Goal: Task Accomplishment & Management: Manage account settings

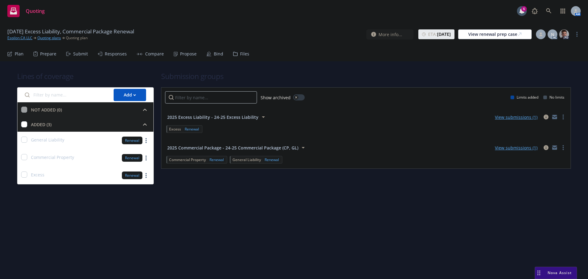
click at [215, 53] on div "Bind" at bounding box center [219, 53] width 10 height 5
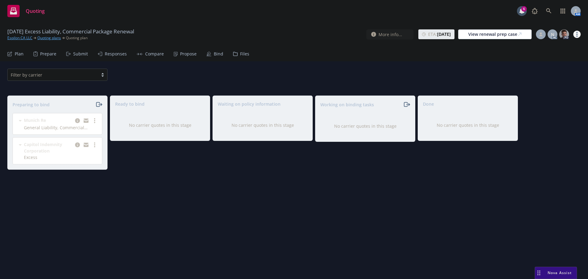
click at [577, 34] on link "more" at bounding box center [577, 34] width 7 height 7
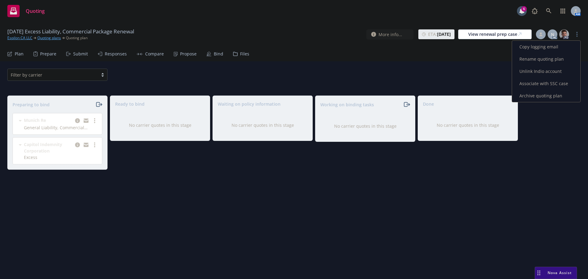
click at [547, 44] on link "Copy logging email" at bounding box center [546, 47] width 68 height 12
click at [97, 120] on link "more" at bounding box center [94, 120] width 7 height 7
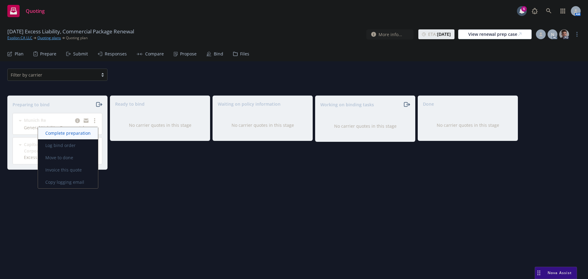
click at [75, 131] on span "Complete preparation" at bounding box center [68, 133] width 60 height 6
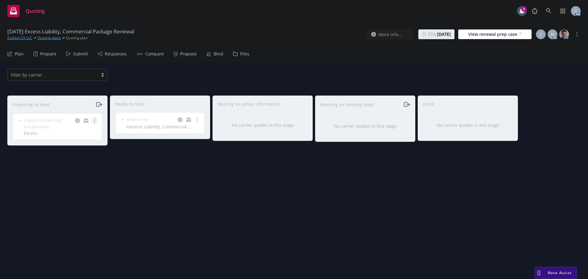
click at [95, 123] on circle "more" at bounding box center [94, 122] width 1 height 1
click at [77, 133] on span "Complete preparation" at bounding box center [68, 133] width 60 height 6
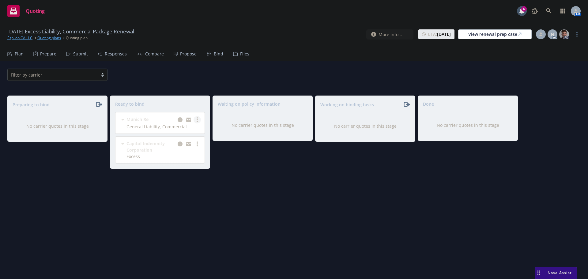
click at [199, 120] on link "more" at bounding box center [197, 119] width 7 height 7
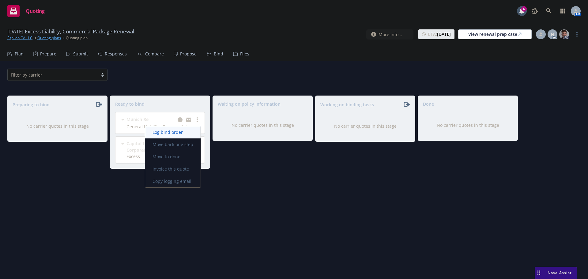
click at [185, 133] on span "Log bind order" at bounding box center [167, 132] width 45 height 6
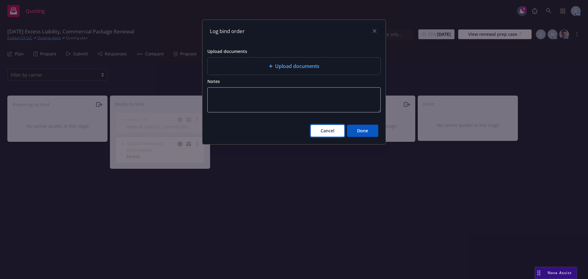
click at [331, 129] on span "Cancel" at bounding box center [328, 131] width 14 height 6
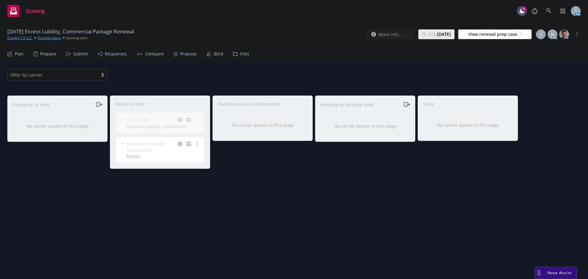
click at [183, 54] on div "Propose" at bounding box center [188, 53] width 17 height 5
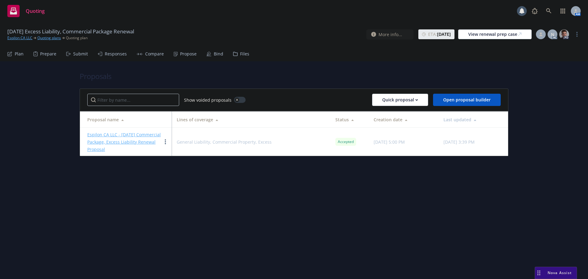
click at [215, 53] on div "Bind" at bounding box center [219, 53] width 10 height 5
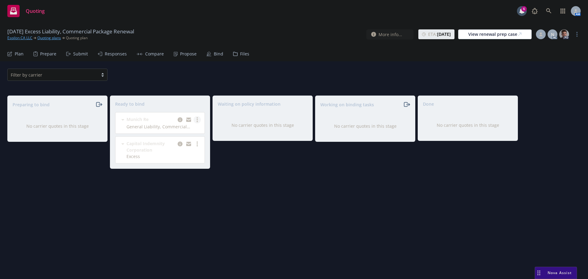
click at [198, 119] on link "more" at bounding box center [197, 119] width 7 height 7
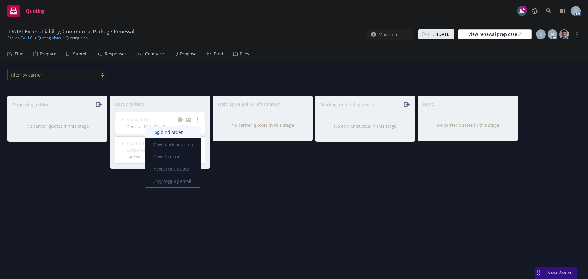
click at [181, 134] on span "Log bind order" at bounding box center [167, 132] width 45 height 6
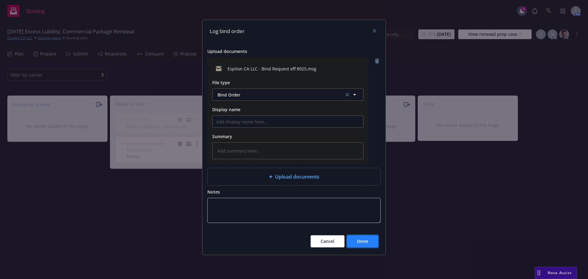
click at [369, 244] on button "Done" at bounding box center [362, 241] width 31 height 12
type textarea "x"
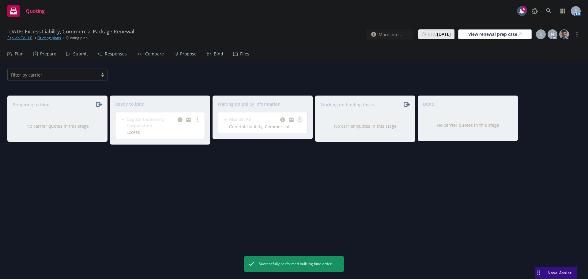
click at [300, 122] on circle "more" at bounding box center [299, 121] width 1 height 1
click at [285, 133] on span "Create policies" at bounding box center [270, 132] width 45 height 6
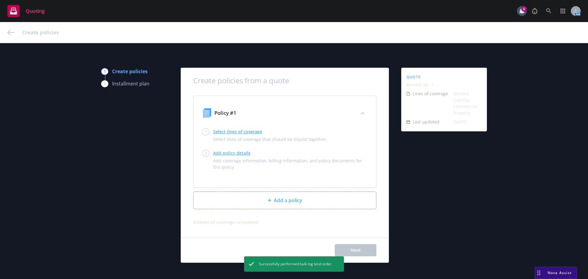
click at [221, 134] on link "Select lines of coverage" at bounding box center [270, 131] width 114 height 6
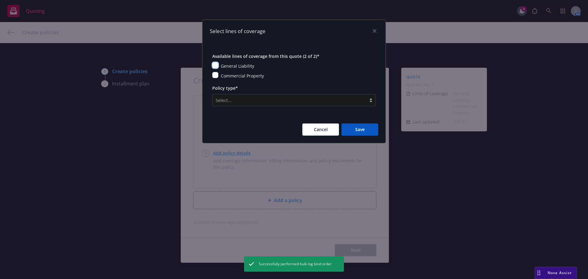
click at [216, 66] on input "checkbox" at bounding box center [215, 65] width 6 height 6
checkbox input "true"
click at [216, 76] on input "checkbox" at bounding box center [215, 75] width 6 height 6
checkbox input "true"
click at [246, 98] on div at bounding box center [290, 100] width 148 height 7
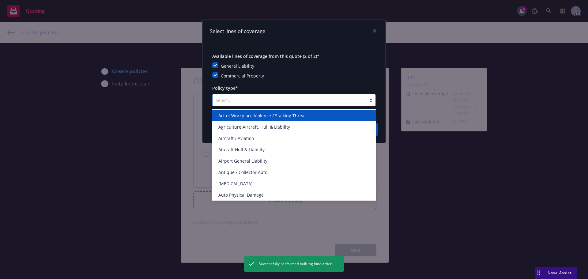
drag, startPoint x: 303, startPoint y: 56, endPoint x: 292, endPoint y: 83, distance: 28.8
click at [303, 56] on span "Available lines of coverage from this quote (2 of 2)*" at bounding box center [265, 56] width 107 height 6
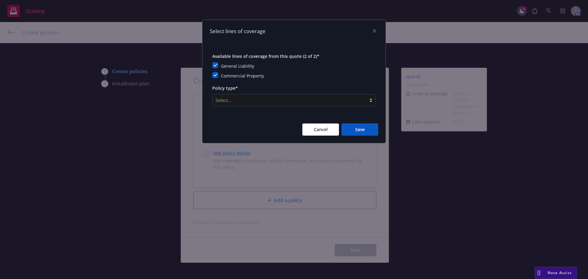
click at [234, 98] on div at bounding box center [290, 100] width 148 height 7
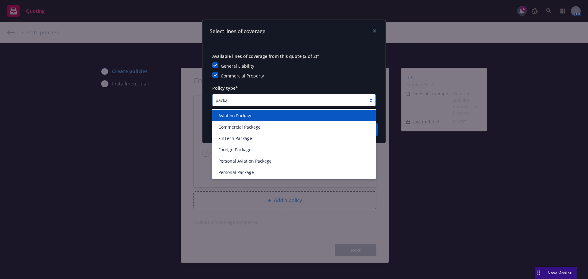
type input "packag"
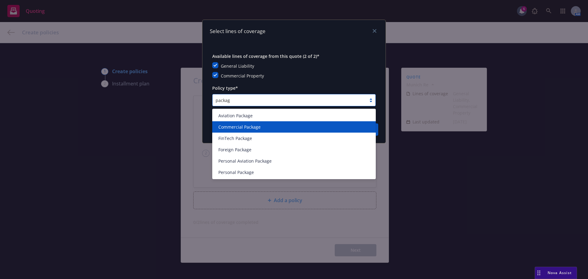
click at [240, 128] on span "Commercial Package" at bounding box center [240, 127] width 42 height 6
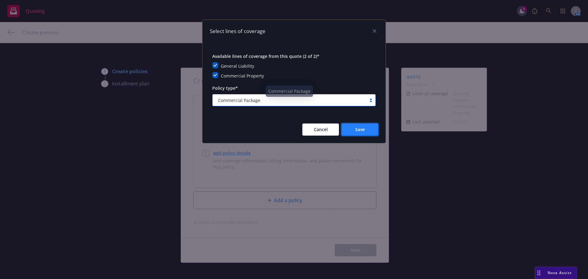
click at [353, 128] on button "Save" at bounding box center [360, 130] width 37 height 12
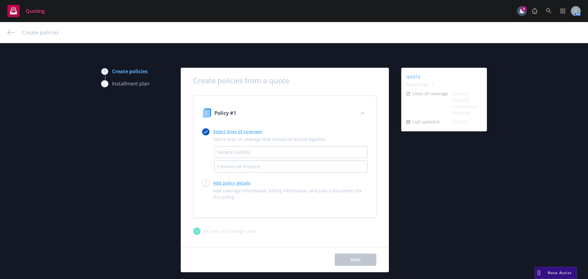
click at [232, 181] on link "Add policy details" at bounding box center [290, 183] width 154 height 6
select select "12"
select select "CA"
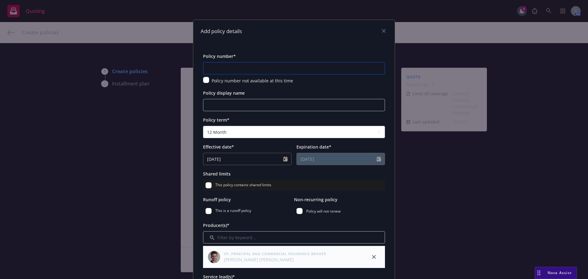
click at [236, 70] on input "text" at bounding box center [294, 68] width 182 height 12
paste input "GLCA00685-02"
type input "GLCA00685-02"
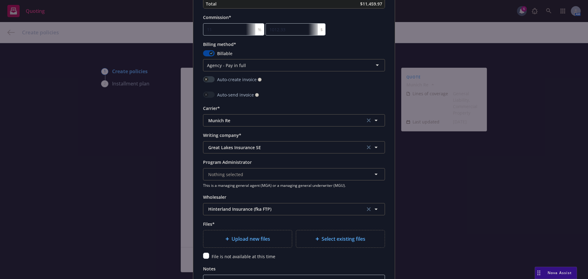
scroll to position [552, 0]
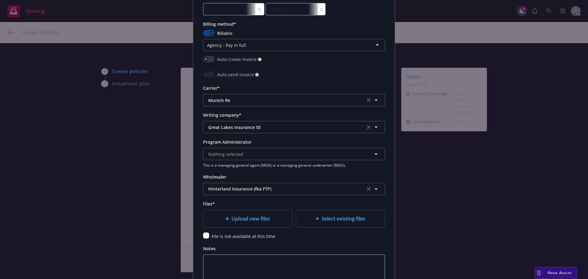
click at [241, 213] on div "Upload new files" at bounding box center [248, 218] width 89 height 17
type textarea "x"
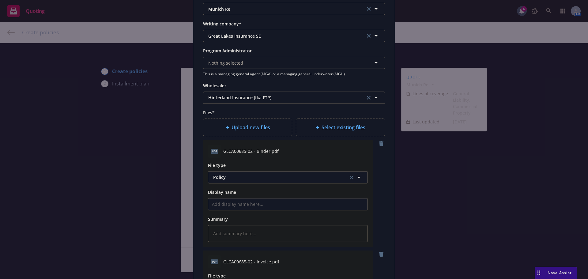
scroll to position [644, 0]
click at [248, 174] on span "Policy" at bounding box center [277, 176] width 128 height 6
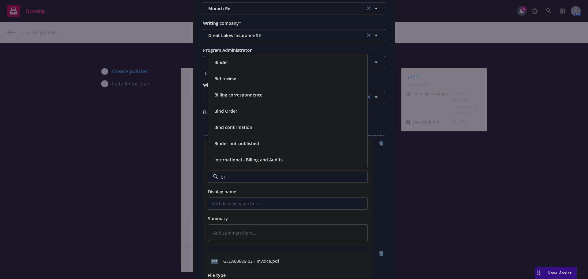
type input "bin"
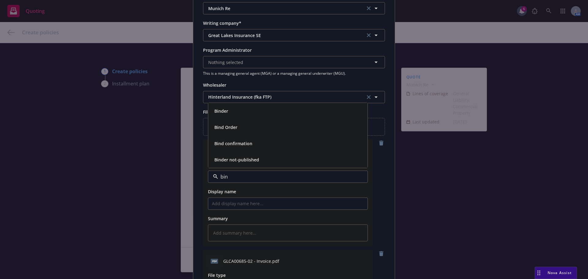
click at [228, 105] on div "Binder" at bounding box center [287, 111] width 159 height 16
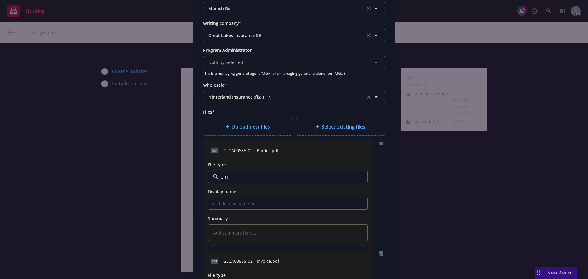
type textarea "x"
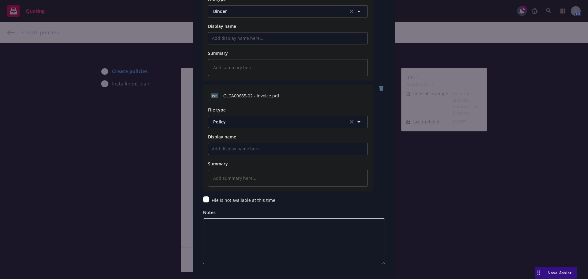
scroll to position [828, 0]
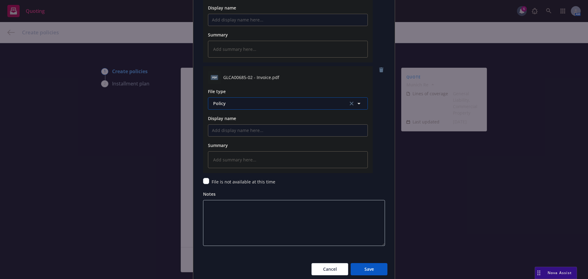
click at [234, 100] on button "Policy" at bounding box center [288, 103] width 160 height 12
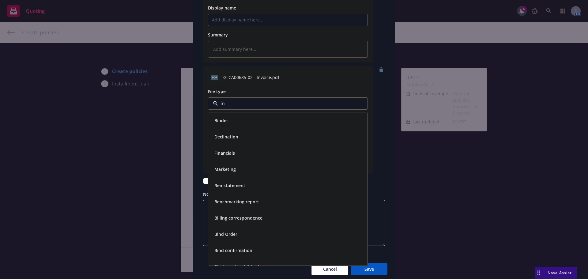
type input "inv"
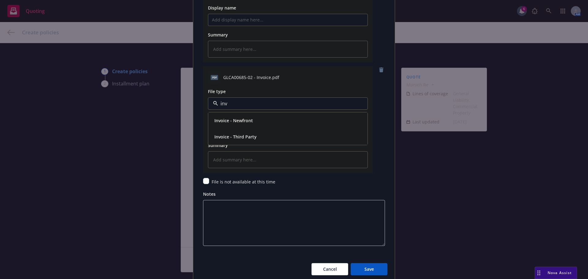
click at [253, 134] on span "Invoice - Third Party" at bounding box center [236, 137] width 42 height 6
click at [366, 269] on span "Save" at bounding box center [370, 269] width 10 height 6
type textarea "x"
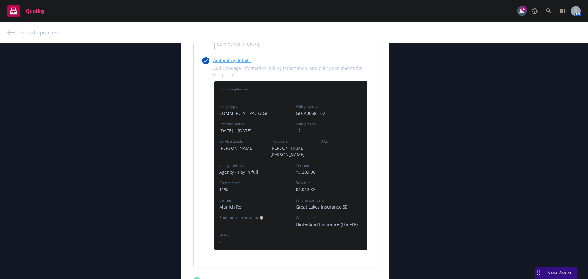
scroll to position [184, 0]
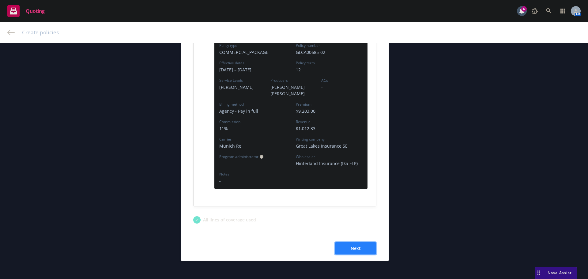
click at [351, 246] on span "Next" at bounding box center [356, 249] width 10 height 6
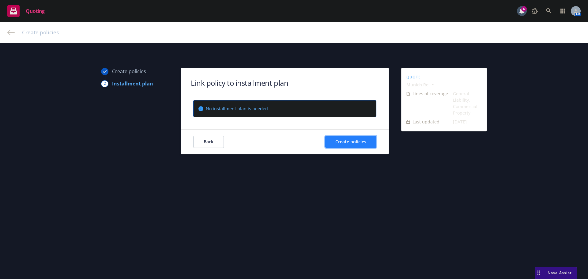
click at [345, 139] on span "Create policies" at bounding box center [351, 142] width 31 height 6
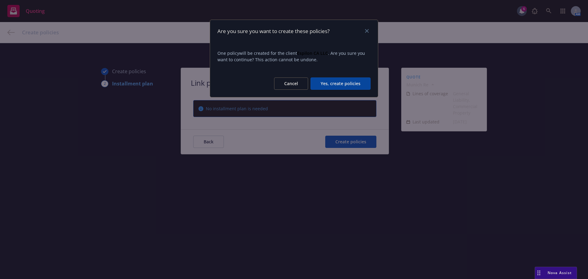
click at [336, 82] on button "Yes, create policies" at bounding box center [341, 84] width 60 height 12
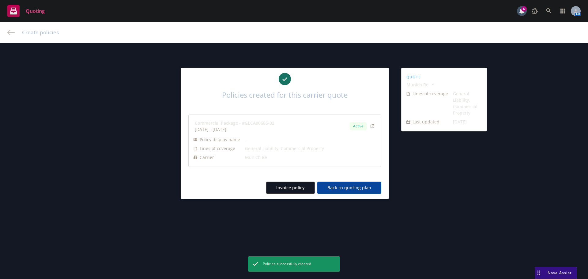
click at [344, 185] on button "Back to quoting plan" at bounding box center [350, 188] width 64 height 12
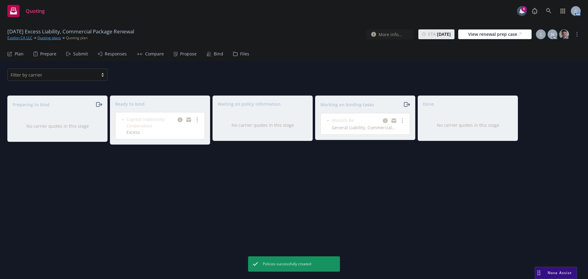
click at [180, 55] on div "Propose" at bounding box center [188, 53] width 17 height 5
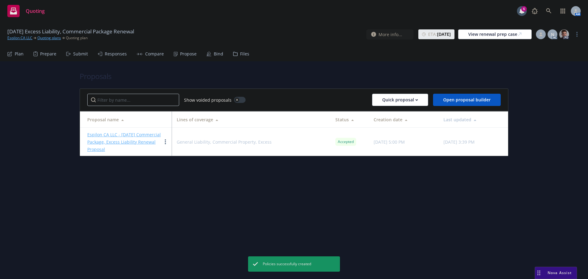
click at [209, 55] on icon at bounding box center [209, 53] width 5 height 5
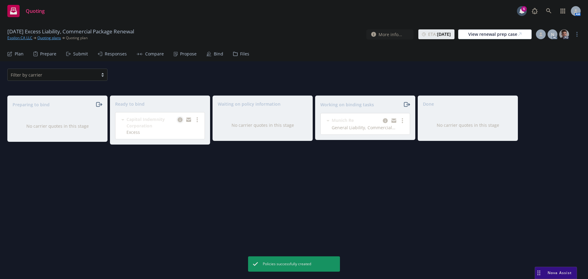
click at [181, 120] on icon "copy logging email" at bounding box center [180, 119] width 5 height 5
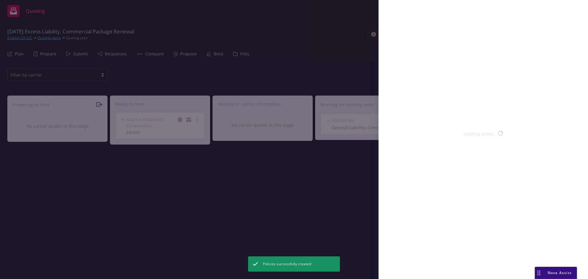
select select "CA"
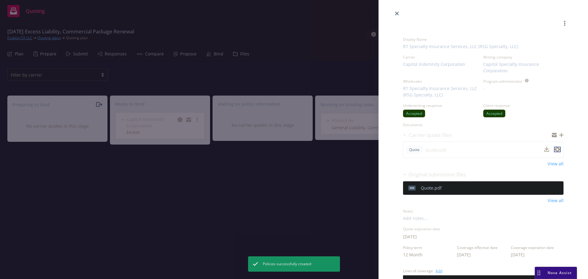
click at [555, 148] on icon "preview file" at bounding box center [558, 150] width 6 height 4
click at [397, 13] on icon "close" at bounding box center [397, 14] width 4 height 4
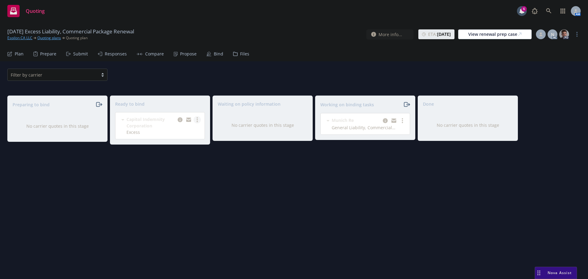
click at [197, 120] on circle "more" at bounding box center [197, 119] width 1 height 1
click at [175, 130] on span "Log bind order" at bounding box center [167, 132] width 45 height 6
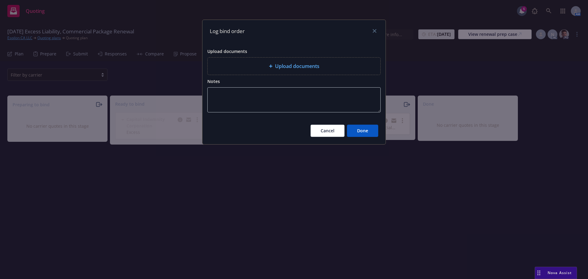
click at [269, 62] on div "Upload documents" at bounding box center [294, 66] width 173 height 17
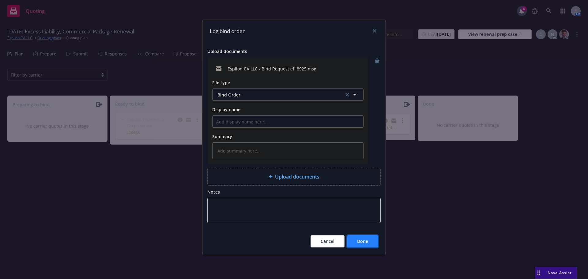
click at [363, 239] on span "Done" at bounding box center [362, 241] width 11 height 6
type textarea "x"
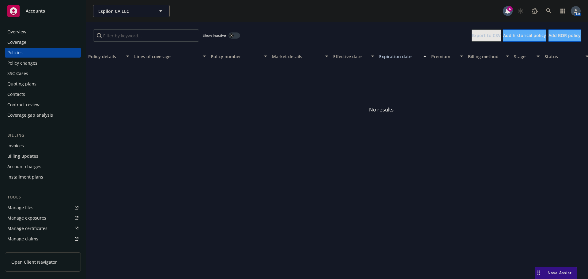
click at [235, 35] on button "button" at bounding box center [235, 35] width 12 height 6
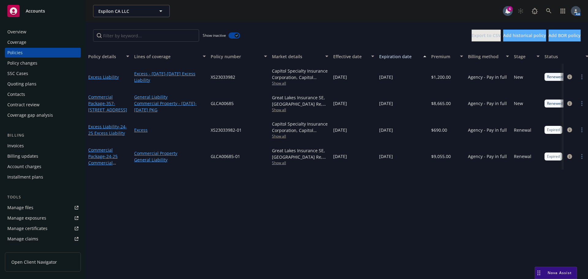
click at [233, 35] on button "button" at bounding box center [235, 35] width 12 height 6
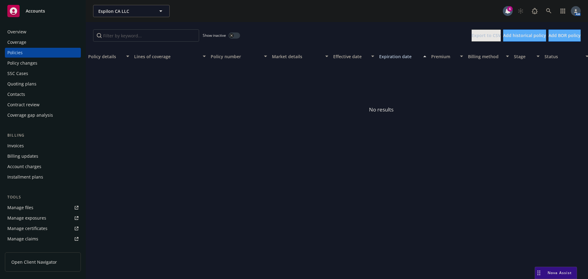
click at [234, 37] on button "button" at bounding box center [235, 35] width 12 height 6
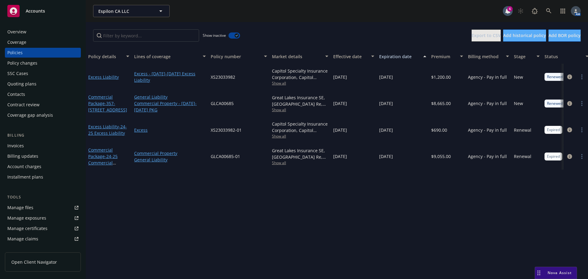
click at [234, 37] on button "button" at bounding box center [235, 35] width 12 height 6
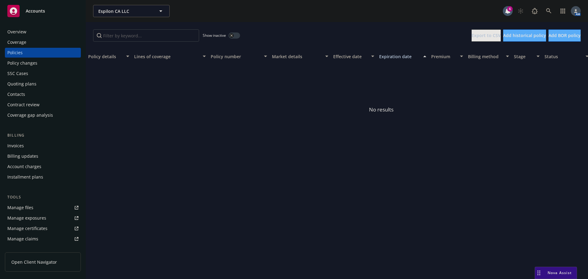
click at [238, 36] on button "button" at bounding box center [235, 35] width 12 height 6
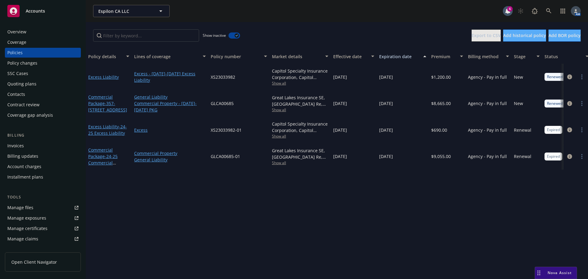
click at [281, 135] on span "Show all" at bounding box center [300, 136] width 56 height 5
click at [399, 193] on div "Policy details Lines of coverage Policy number Market details Effective date Ex…" at bounding box center [337, 164] width 503 height 230
click at [282, 162] on span "Show all" at bounding box center [300, 162] width 56 height 5
click at [389, 205] on div "Policy details Lines of coverage Policy number Market details Effective date Ex…" at bounding box center [337, 164] width 503 height 230
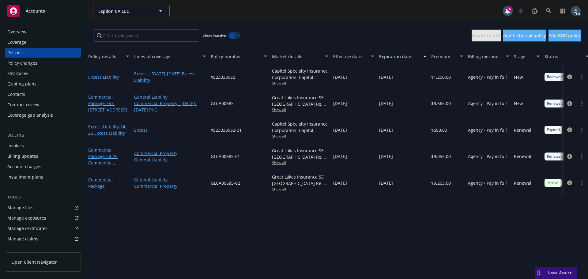
click at [234, 34] on button "button" at bounding box center [235, 35] width 12 height 6
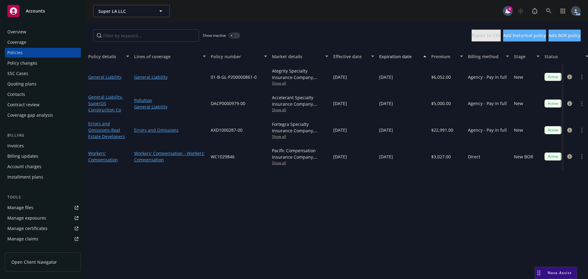
click at [236, 36] on button "button" at bounding box center [235, 35] width 12 height 6
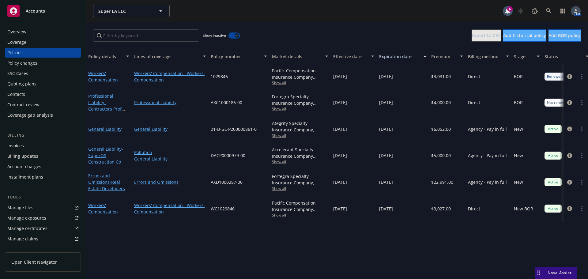
click at [233, 34] on button "button" at bounding box center [235, 35] width 12 height 6
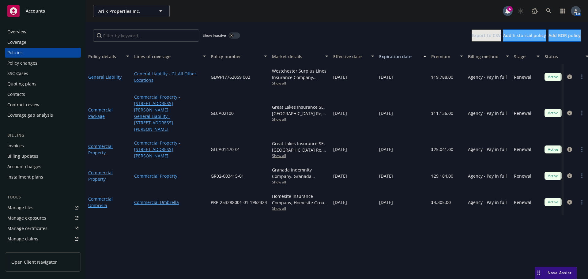
click at [278, 82] on span "Show all" at bounding box center [300, 83] width 56 height 5
drag, startPoint x: 253, startPoint y: 75, endPoint x: 211, endPoint y: 76, distance: 42.0
click at [211, 76] on div "GLWF17762059 002" at bounding box center [238, 77] width 61 height 26
copy span "GLWF17762059 002"
click at [279, 84] on span "Show all" at bounding box center [300, 83] width 56 height 5
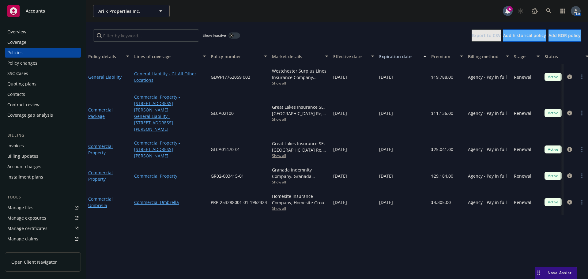
click at [316, 23] on div "Show inactive Export to CSV Add historical policy Add BOR policy" at bounding box center [337, 35] width 503 height 27
drag, startPoint x: 253, startPoint y: 74, endPoint x: 211, endPoint y: 79, distance: 41.7
click at [211, 79] on div "GLWF17762059 002" at bounding box center [238, 77] width 61 height 26
copy span "GLWF17762059 002"
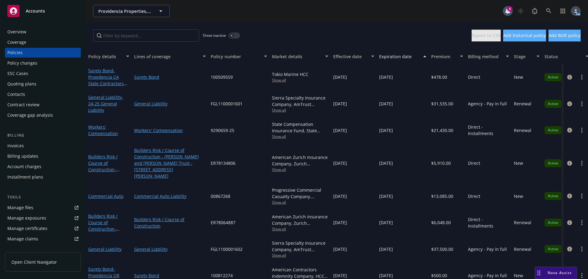
scroll to position [28, 0]
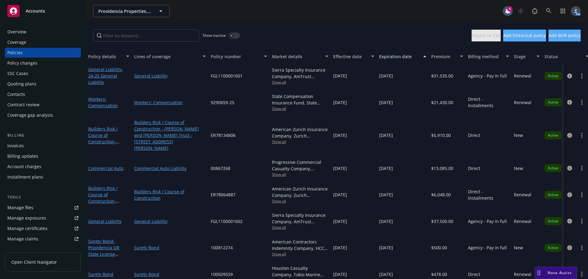
click at [17, 146] on div "Invoices" at bounding box center [15, 146] width 17 height 10
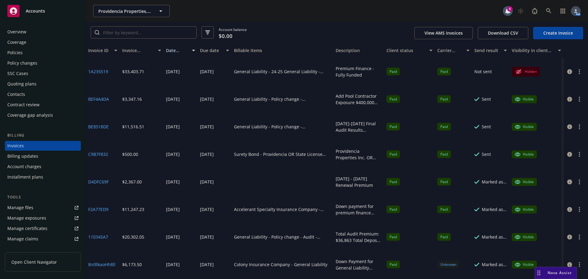
click at [565, 35] on link "Create Invoice" at bounding box center [559, 33] width 50 height 12
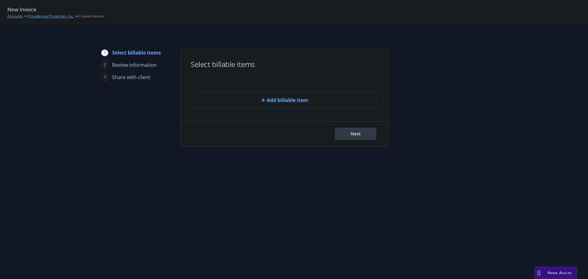
click at [277, 103] on span "Add billable item" at bounding box center [287, 100] width 41 height 7
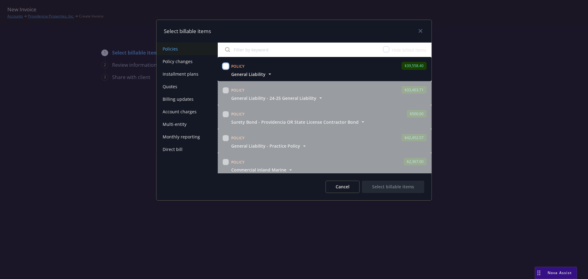
click at [227, 67] on input "checkbox" at bounding box center [226, 66] width 6 height 6
checkbox input "true"
click at [381, 189] on button "Select billable items" at bounding box center [393, 187] width 62 height 12
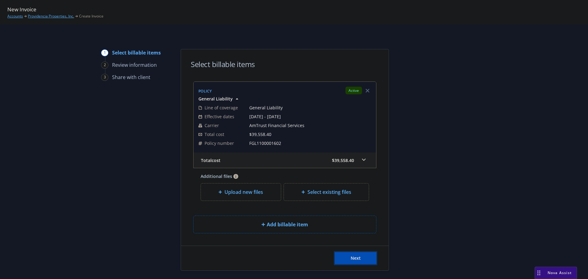
click at [360, 257] on button "Next" at bounding box center [356, 258] width 42 height 12
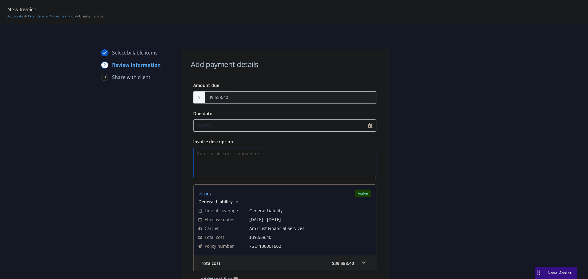
click at [244, 161] on textarea "Invoice description" at bounding box center [284, 163] width 183 height 31
click at [233, 156] on textarea "Premium Financed - Fully Funded" at bounding box center [284, 163] width 183 height 31
type textarea "Premium Finance - Fully Funded"
click at [457, 126] on div at bounding box center [445, 197] width 86 height 297
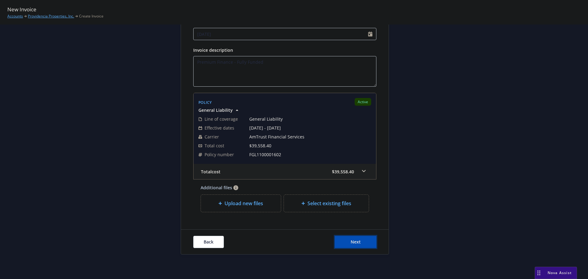
click at [363, 242] on button "Next" at bounding box center [356, 242] width 42 height 12
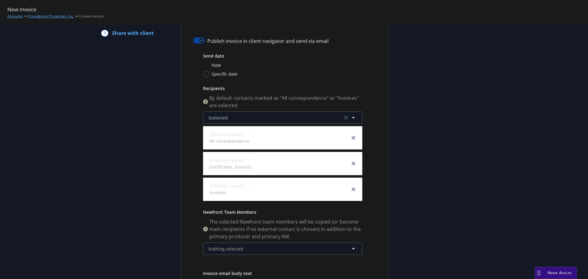
scroll to position [0, 0]
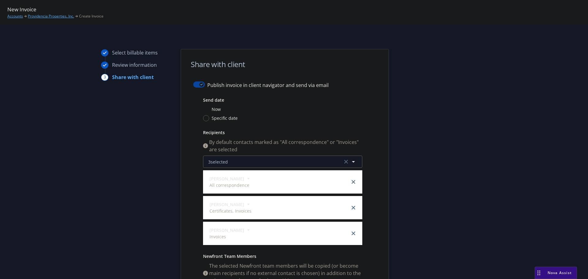
click at [196, 86] on button "button" at bounding box center [199, 85] width 12 height 6
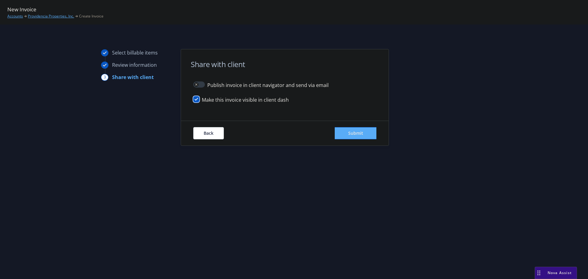
click at [196, 100] on input "checkbox" at bounding box center [196, 99] width 6 height 6
checkbox input "false"
click at [353, 130] on button "Submit" at bounding box center [356, 133] width 42 height 12
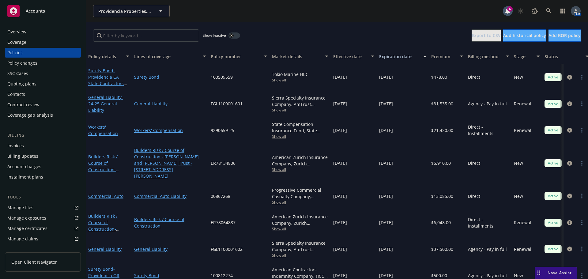
click at [23, 145] on div "Invoices" at bounding box center [15, 146] width 17 height 10
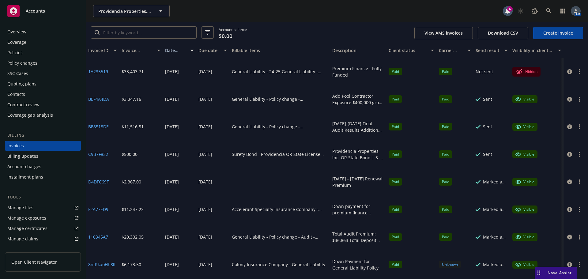
drag, startPoint x: 379, startPoint y: 52, endPoint x: 385, endPoint y: 52, distance: 5.8
click at [385, 52] on div "Invoice ID Invoice amount Date issued Due date Billable items Description Clien…" at bounding box center [337, 50] width 503 height 15
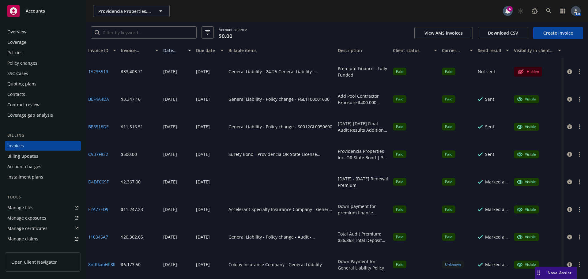
drag, startPoint x: 326, startPoint y: 50, endPoint x: 337, endPoint y: 51, distance: 10.7
click at [337, 51] on div "Invoice ID Invoice amount Date issued Due date Billable items Description Clien…" at bounding box center [337, 50] width 503 height 15
